Goal: Obtain resource: Obtain resource

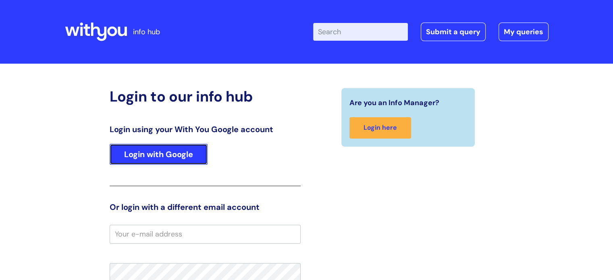
click at [165, 158] on link "Login with Google" at bounding box center [159, 154] width 98 height 21
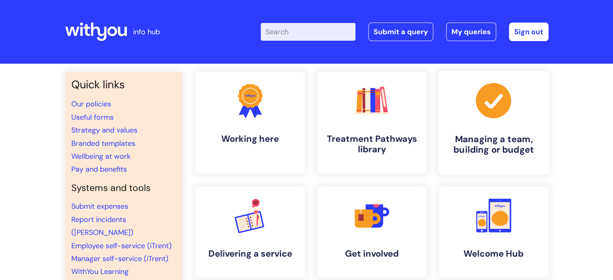
click at [494, 137] on h4 "Managing a team, building or budget" at bounding box center [494, 145] width 98 height 22
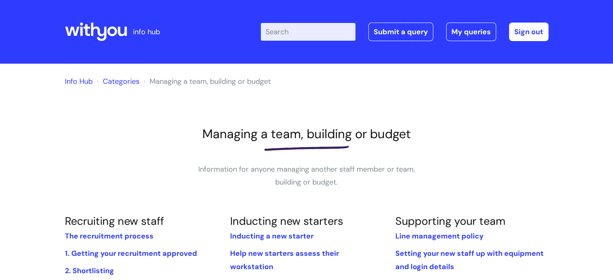
click at [86, 82] on link "Info Hub" at bounding box center [79, 82] width 28 height 10
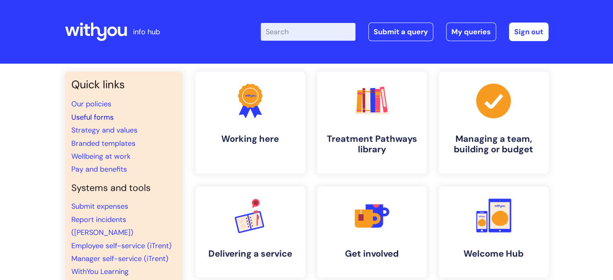
click at [105, 117] on link "Useful forms" at bounding box center [92, 118] width 42 height 10
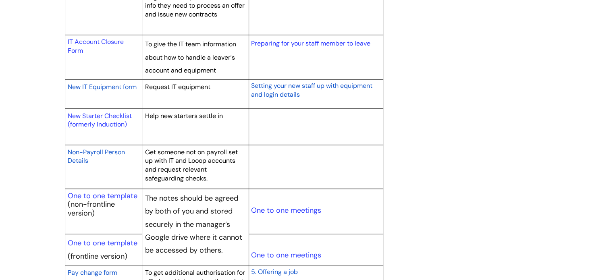
scroll to position [908, 0]
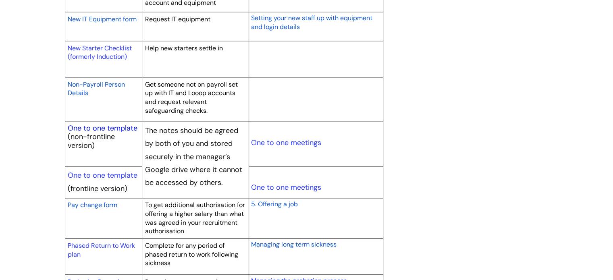
click at [119, 127] on link "One to one template" at bounding box center [103, 128] width 70 height 10
